Goal: Transaction & Acquisition: Purchase product/service

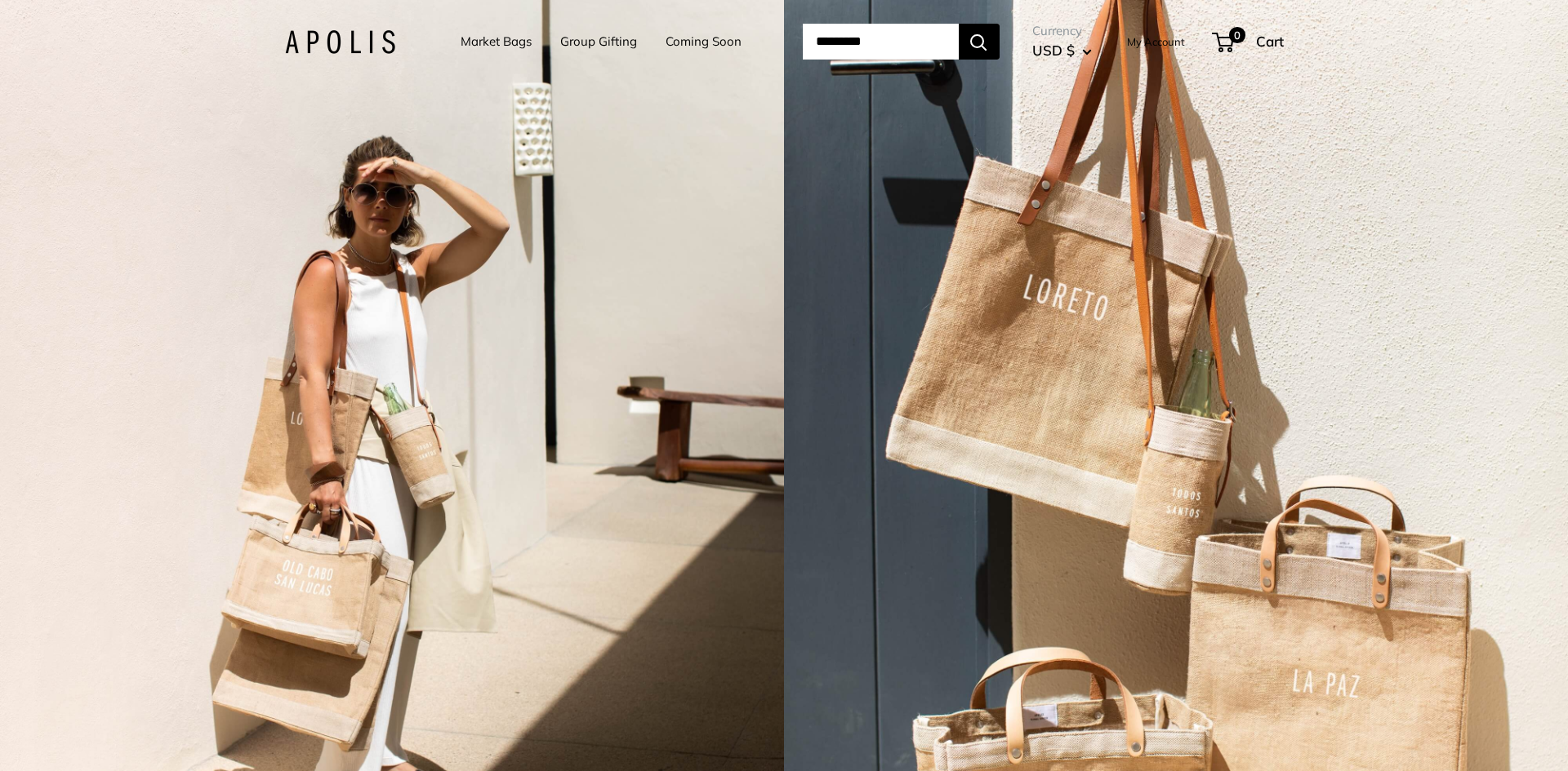
click at [500, 39] on link "Market Bags" at bounding box center [496, 41] width 71 height 23
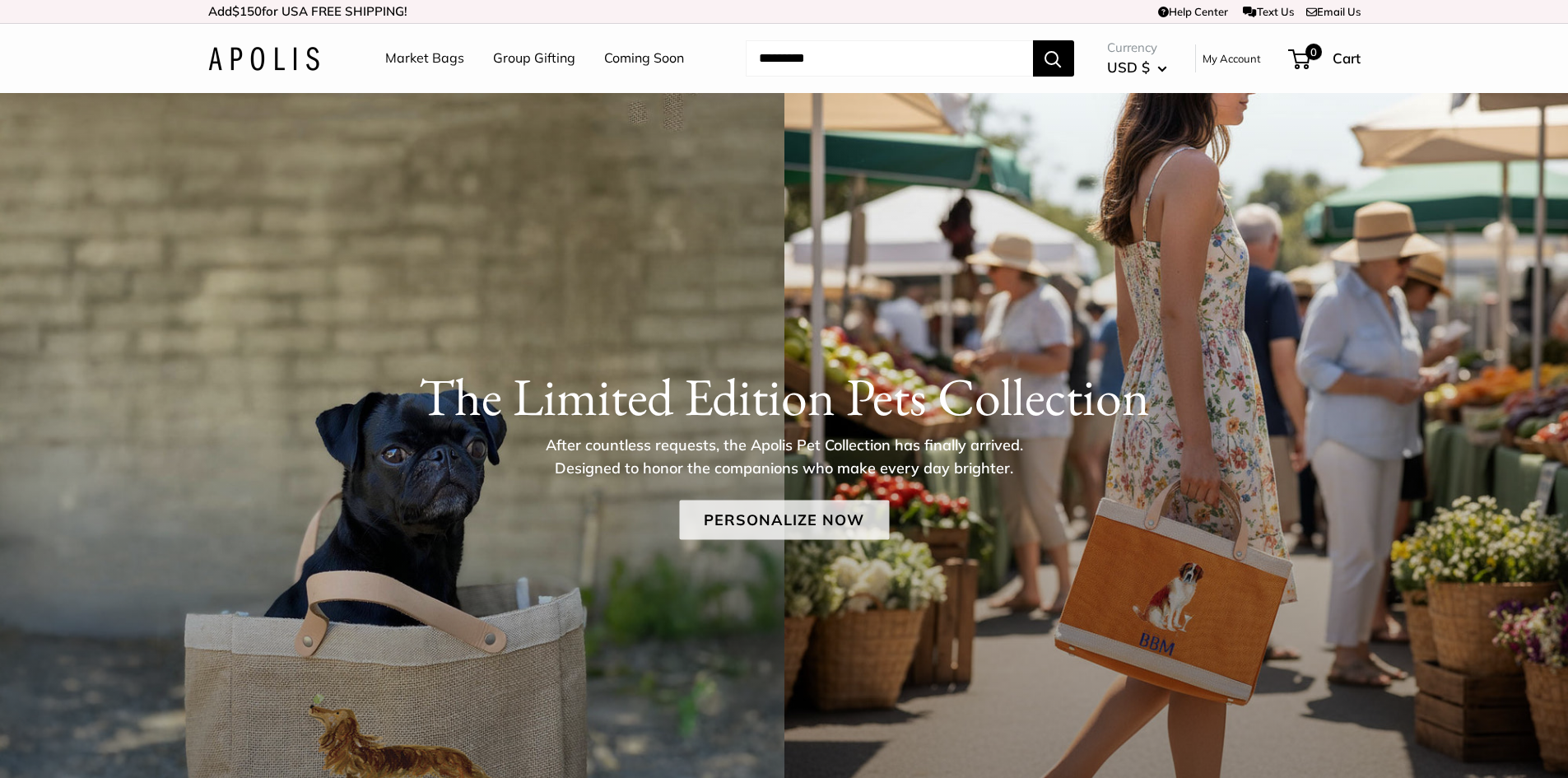
click at [739, 520] on link "Personalize Now" at bounding box center [784, 520] width 210 height 40
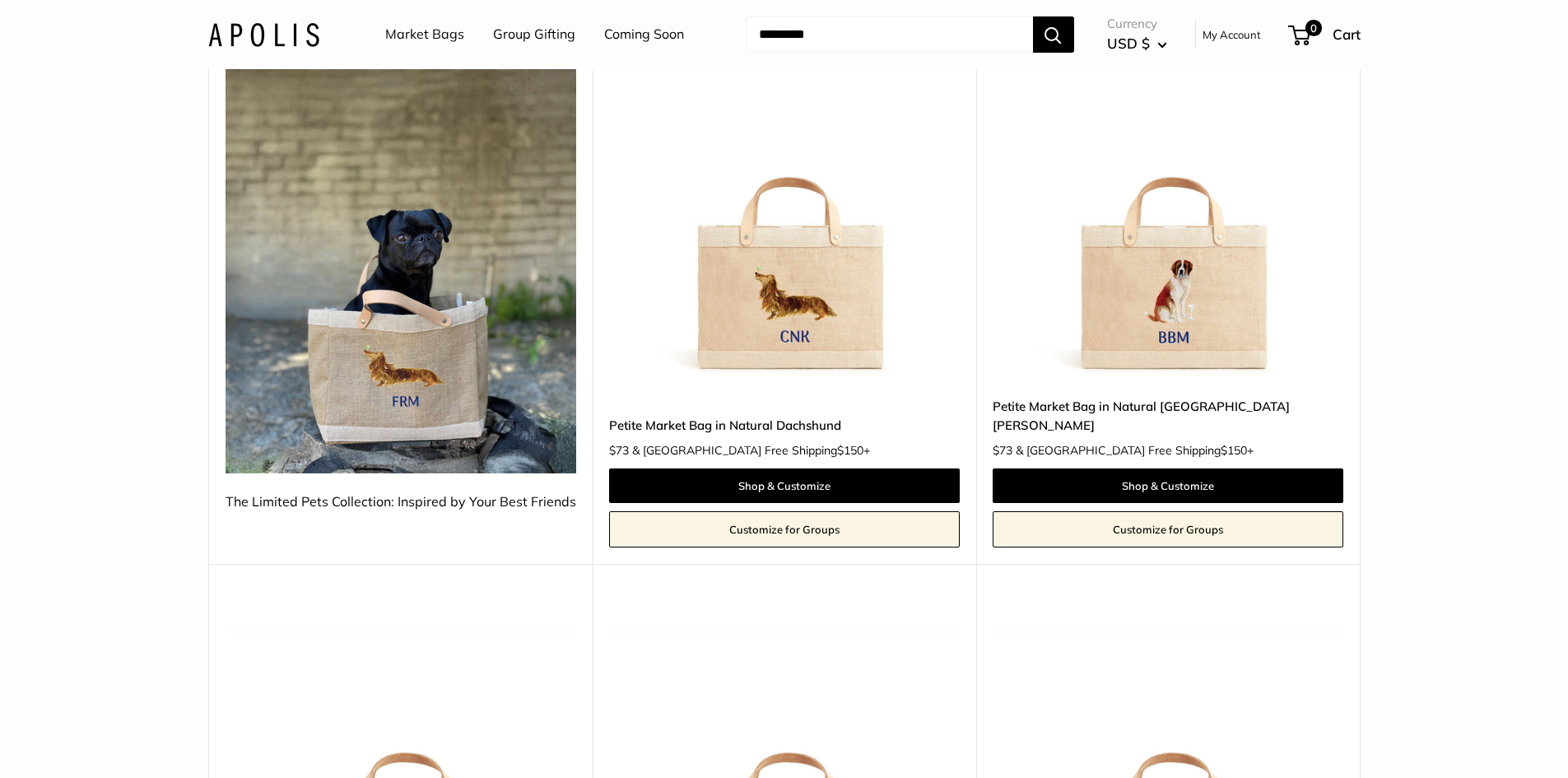
scroll to position [329, 0]
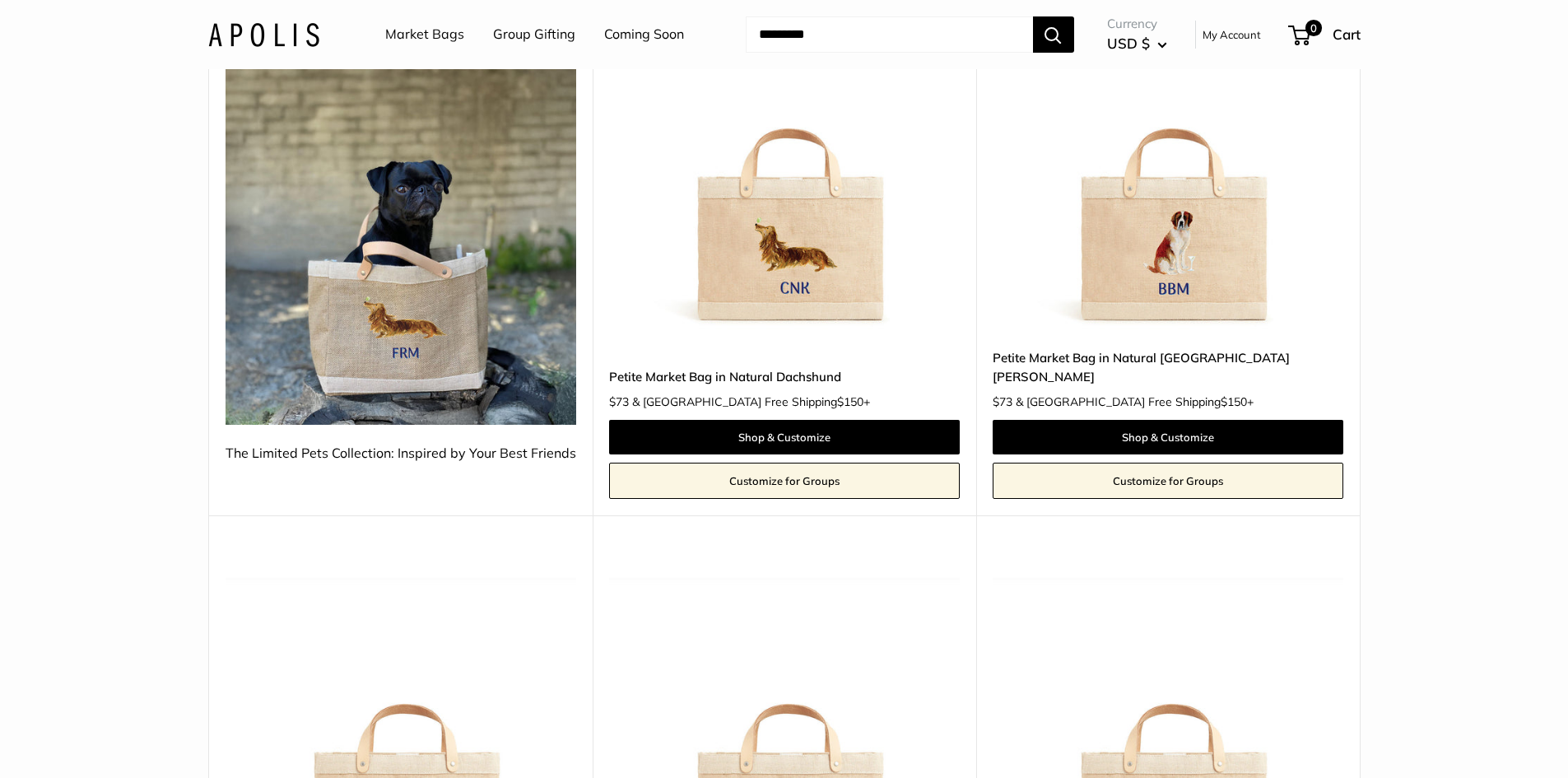
click at [0, 0] on img at bounding box center [0, 0] width 0 height 0
